Goal: Transaction & Acquisition: Book appointment/travel/reservation

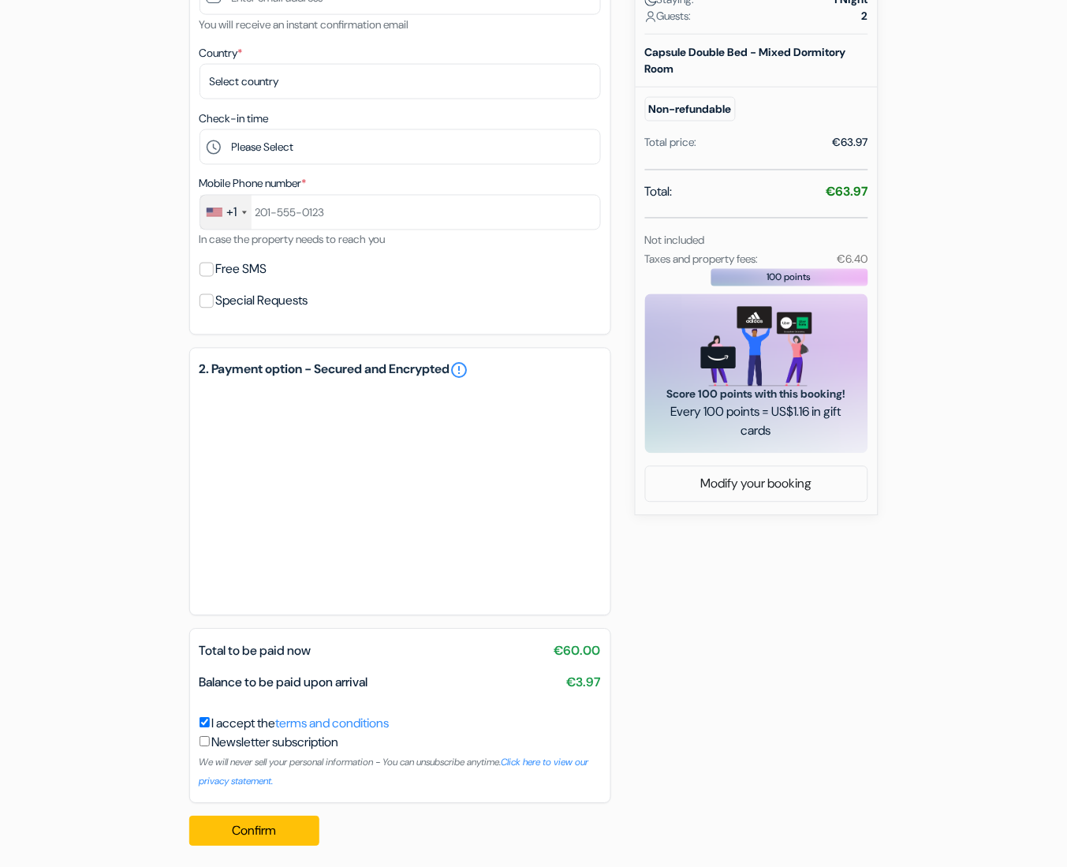
scroll to position [430, 0]
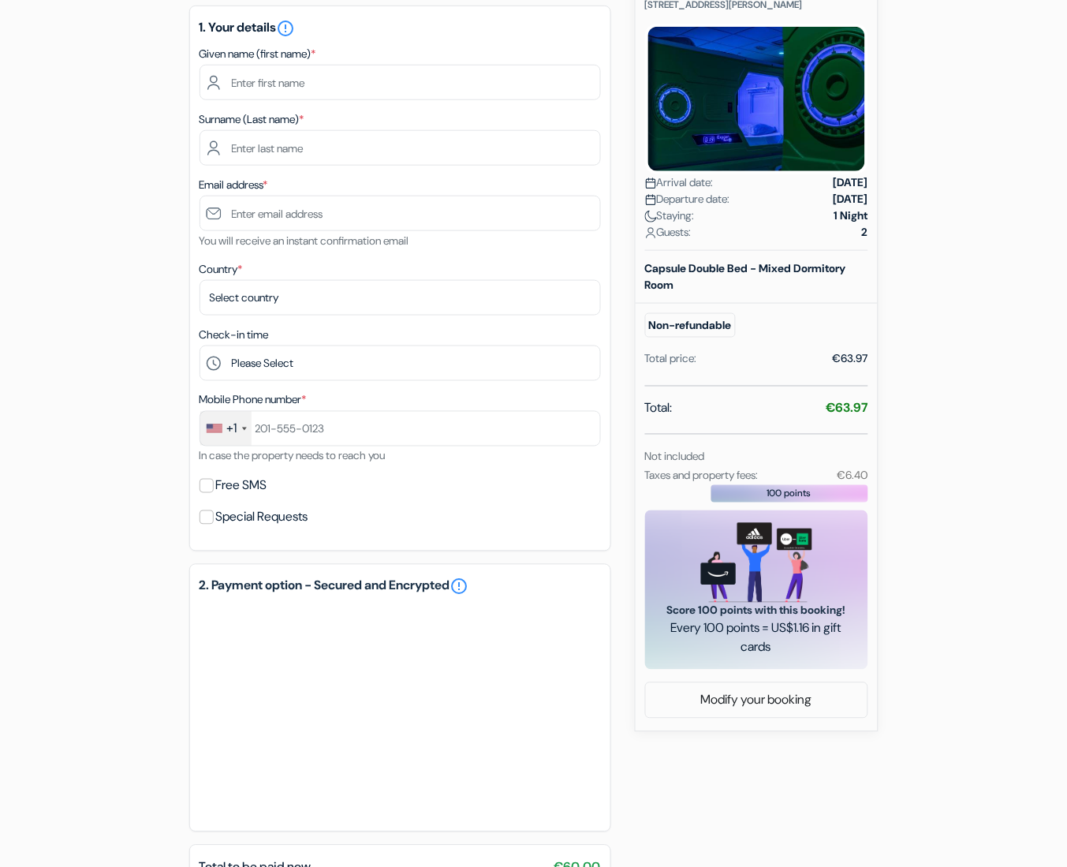
scroll to position [207, 0]
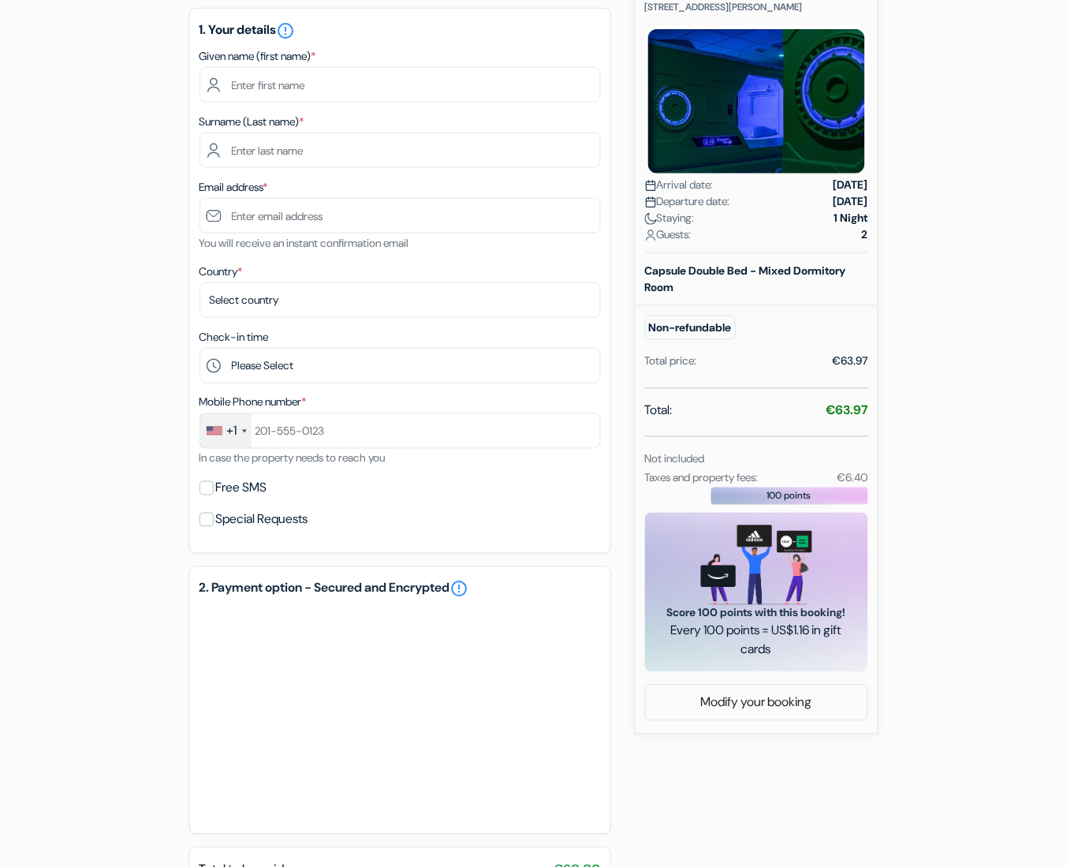
click at [740, 419] on div "Total: €63.97" at bounding box center [756, 412] width 223 height 22
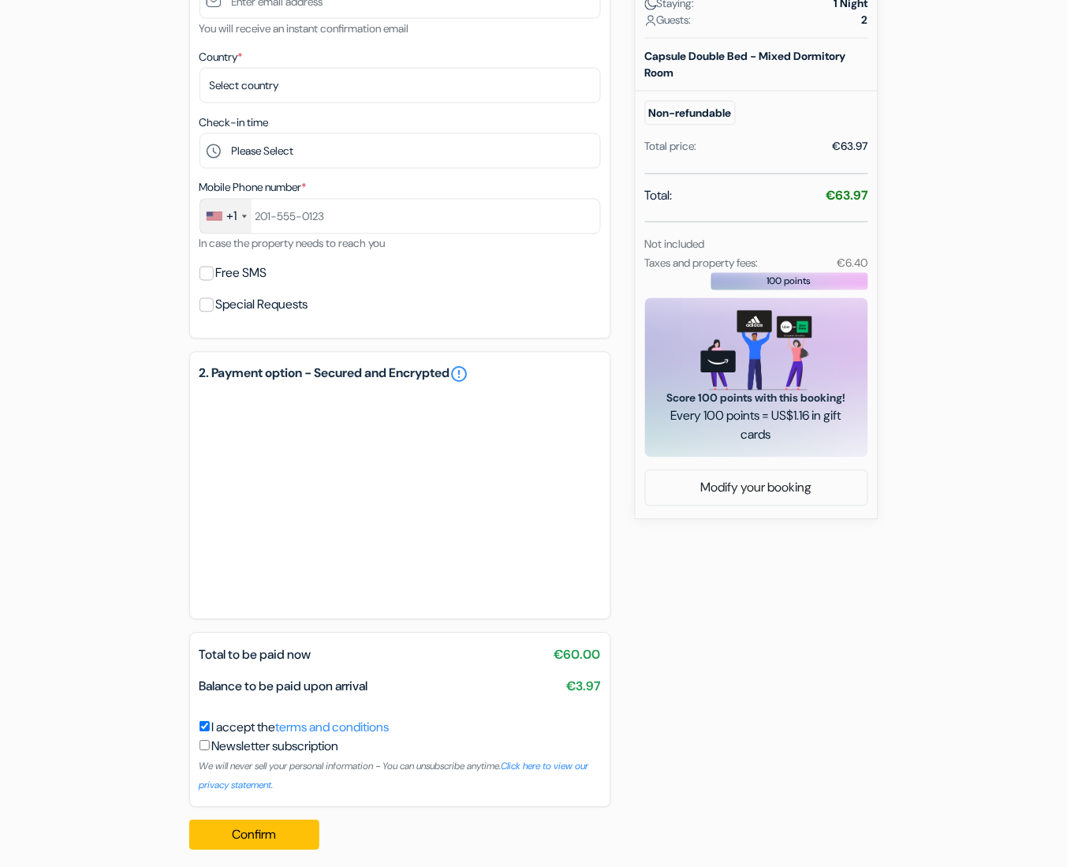
scroll to position [430, 0]
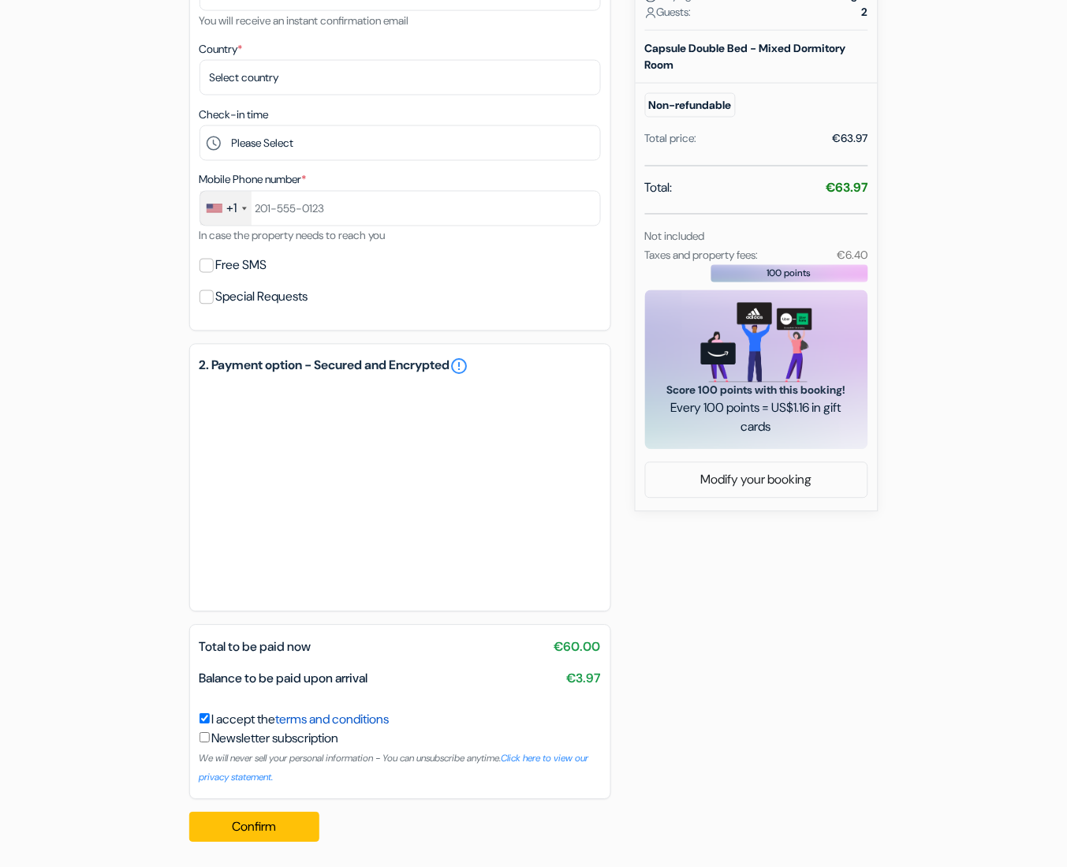
click at [373, 716] on link "terms and conditions" at bounding box center [333, 719] width 114 height 17
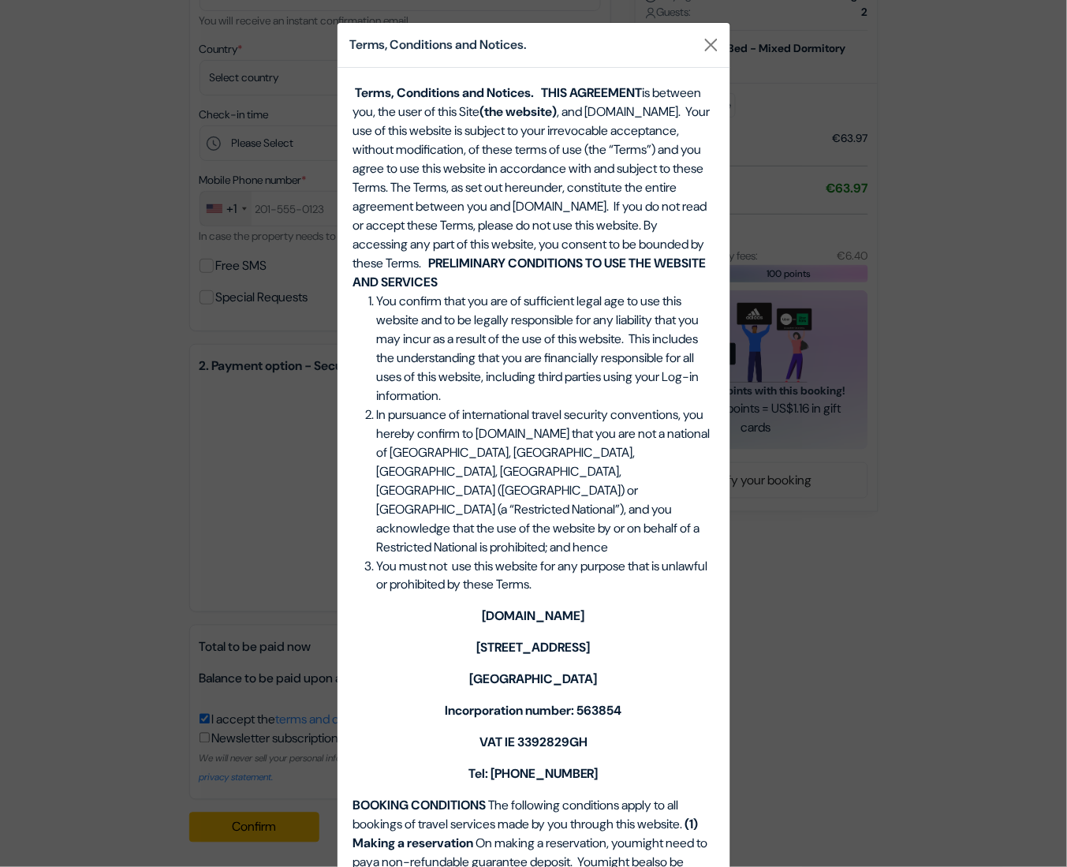
click at [510, 608] on b "[DOMAIN_NAME]" at bounding box center [534, 616] width 103 height 17
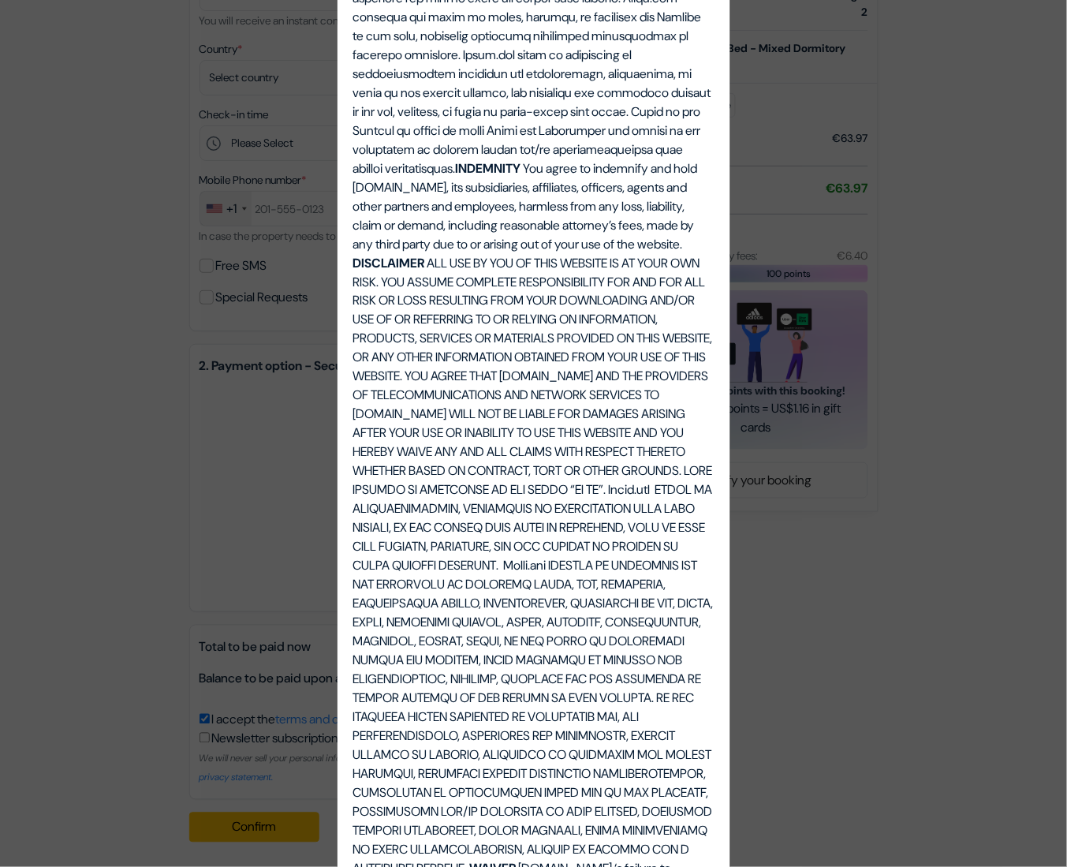
scroll to position [5123, 0]
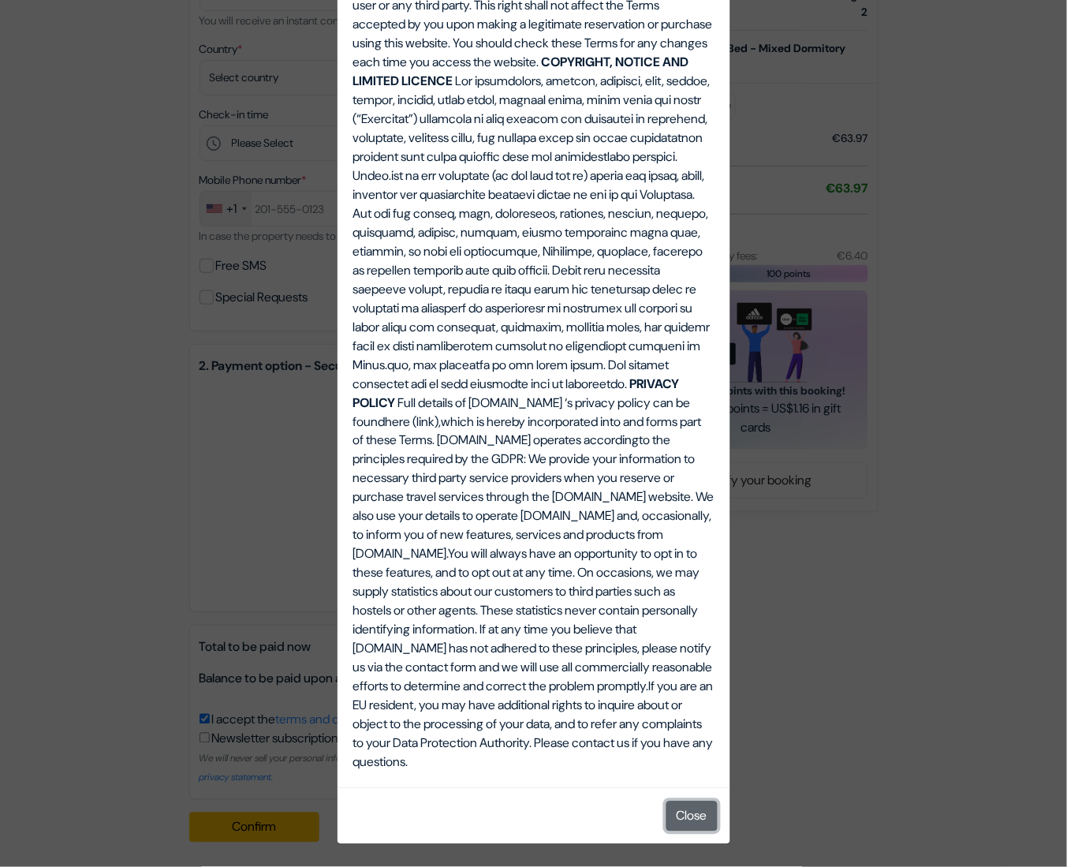
click at [683, 811] on button "Close" at bounding box center [691, 816] width 51 height 30
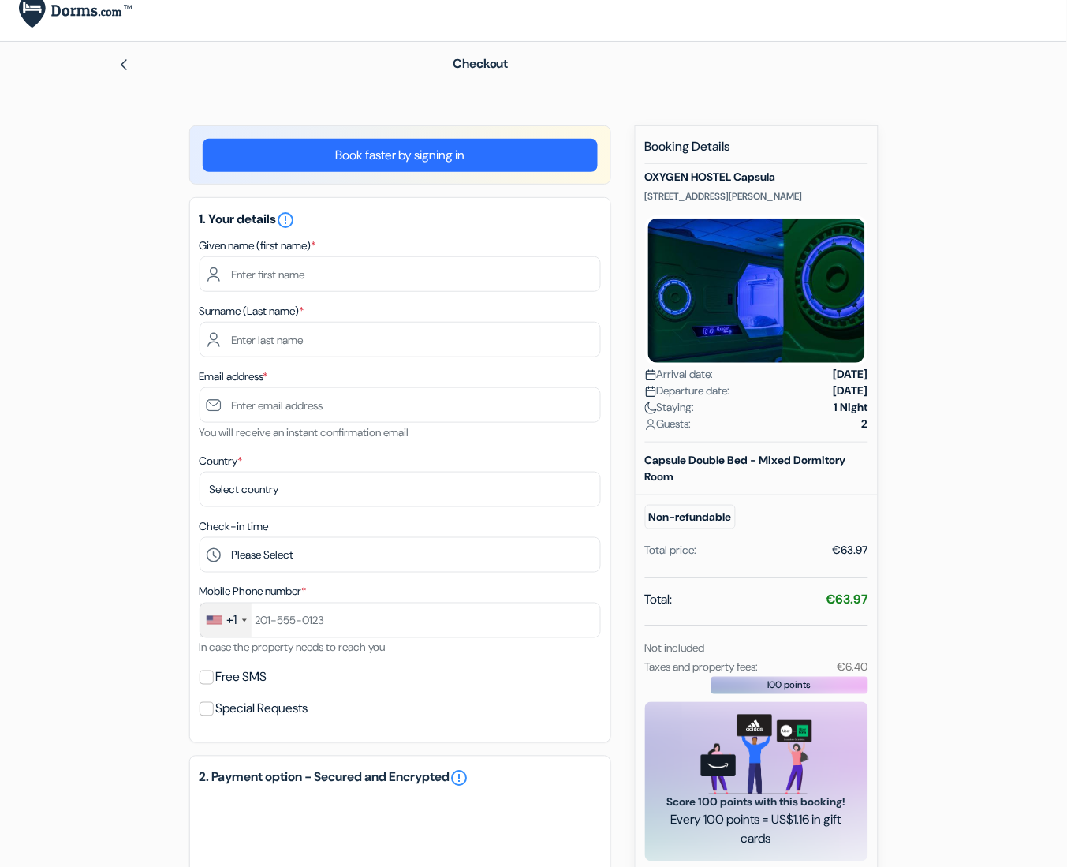
scroll to position [0, 0]
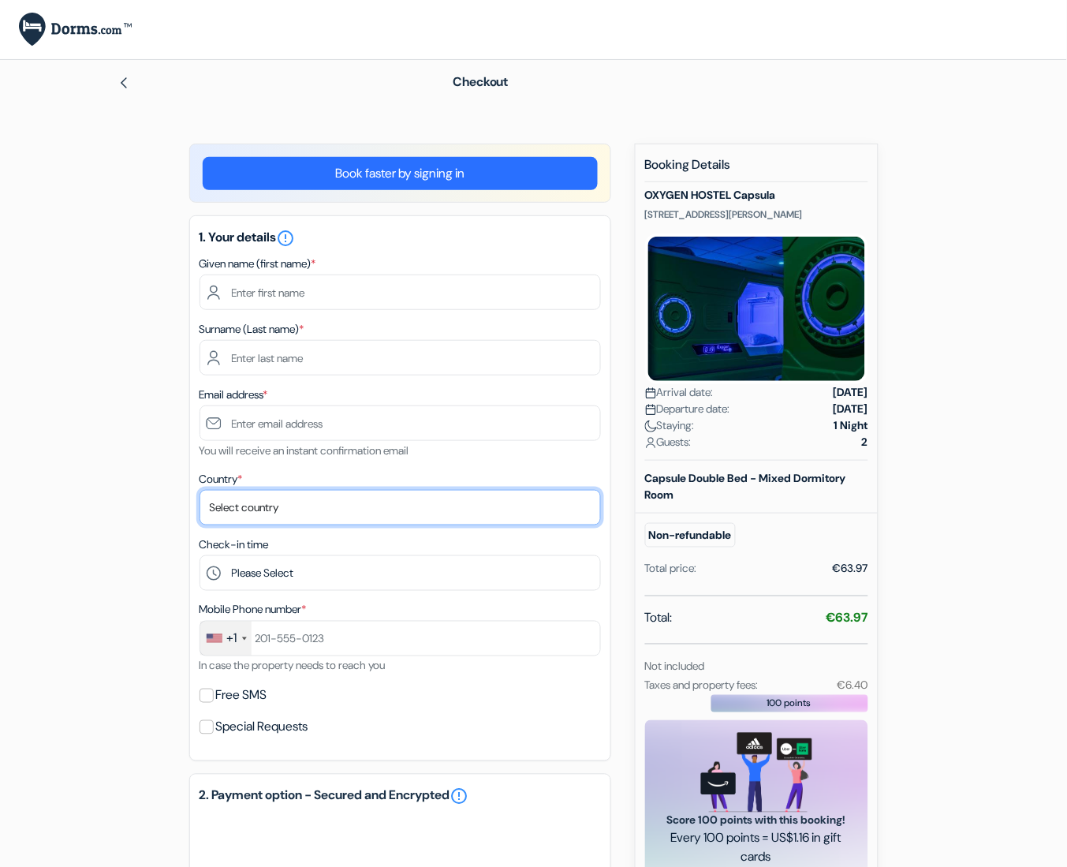
click at [436, 506] on select "Select country [GEOGRAPHIC_DATA] [GEOGRAPHIC_DATA] [GEOGRAPHIC_DATA] [GEOGRAPHI…" at bounding box center [400, 507] width 401 height 35
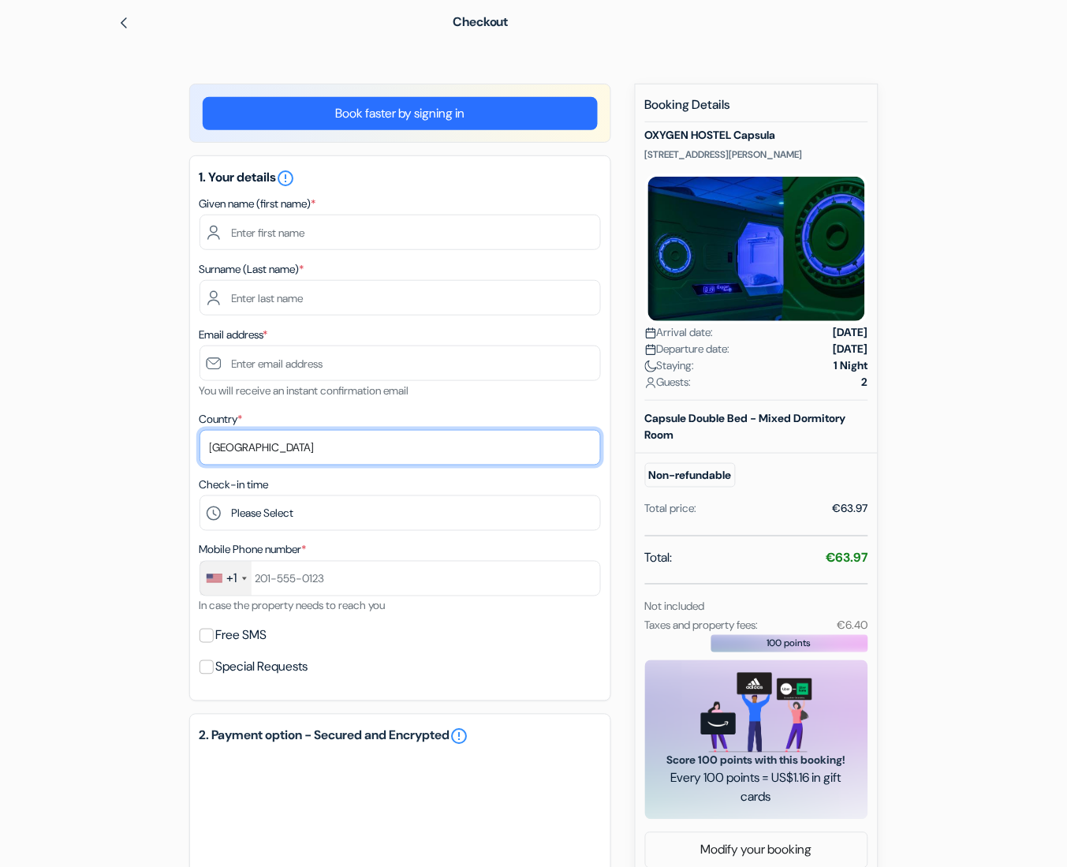
scroll to position [69, 0]
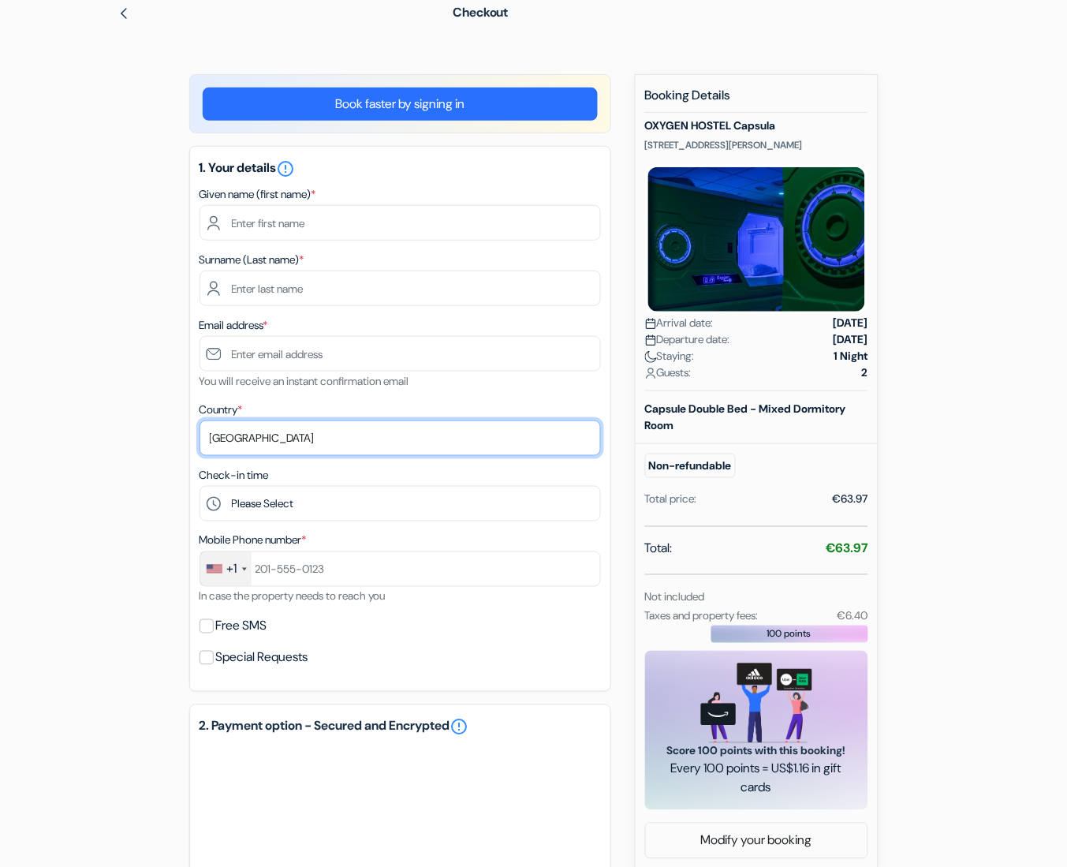
click at [323, 435] on select "Select country [GEOGRAPHIC_DATA] [GEOGRAPHIC_DATA] [GEOGRAPHIC_DATA] [GEOGRAPHI…" at bounding box center [400, 437] width 401 height 35
select select "us"
click at [200, 420] on select "Select country [GEOGRAPHIC_DATA] [GEOGRAPHIC_DATA] [GEOGRAPHIC_DATA] [GEOGRAPHI…" at bounding box center [400, 437] width 401 height 35
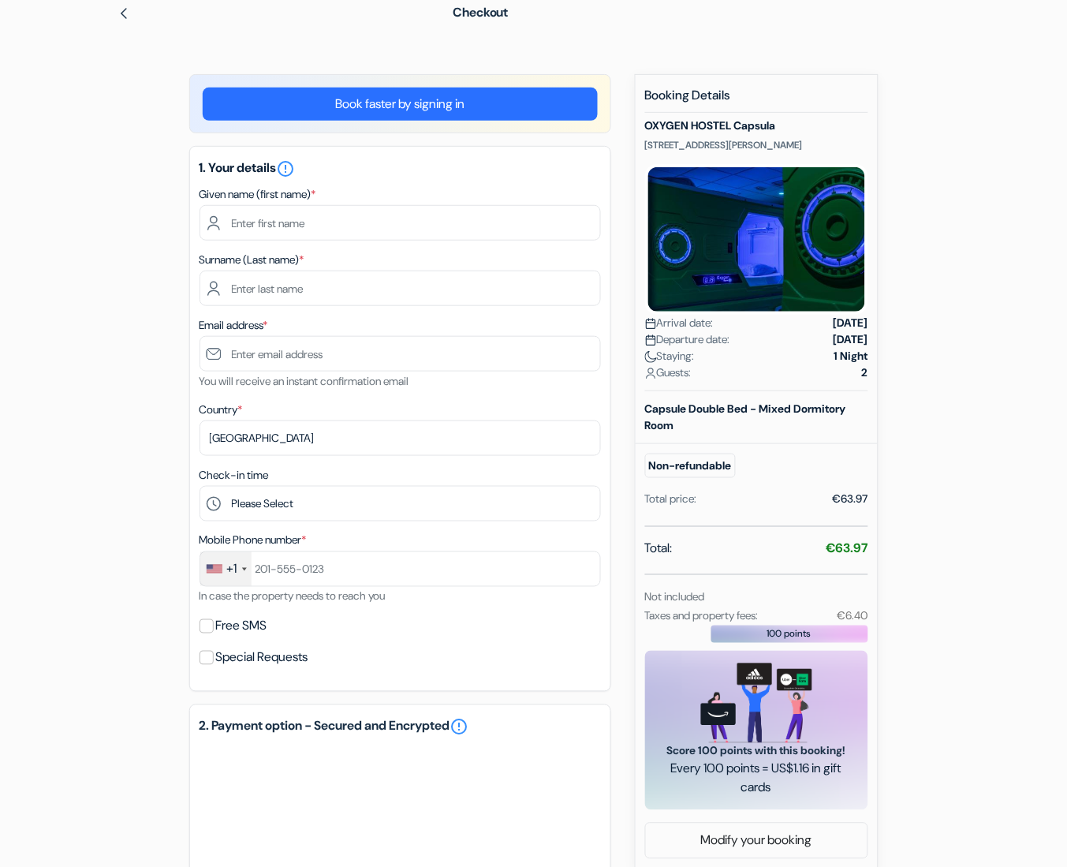
click at [135, 273] on div "add_box OXYGEN HOSTEL Capsula [STREET_ADDRESS][PERSON_NAME] Property Details X …" at bounding box center [533, 644] width 899 height 1141
click at [764, 524] on div "Capsule Double Bed - Mixed Dormitory Room Non-refundable Total price:" at bounding box center [756, 464] width 223 height 126
